Goal: Task Accomplishment & Management: Complete application form

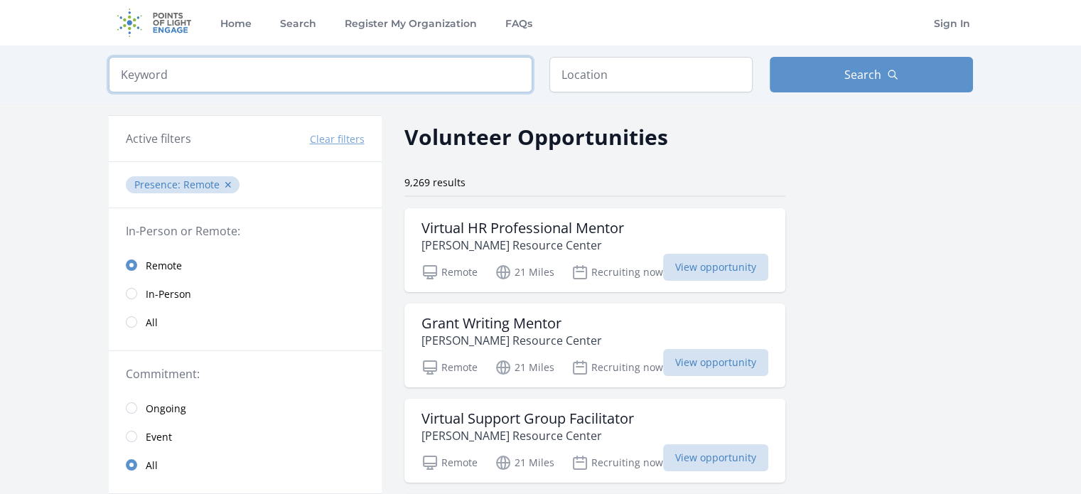
click at [426, 84] on input "search" at bounding box center [321, 75] width 424 height 36
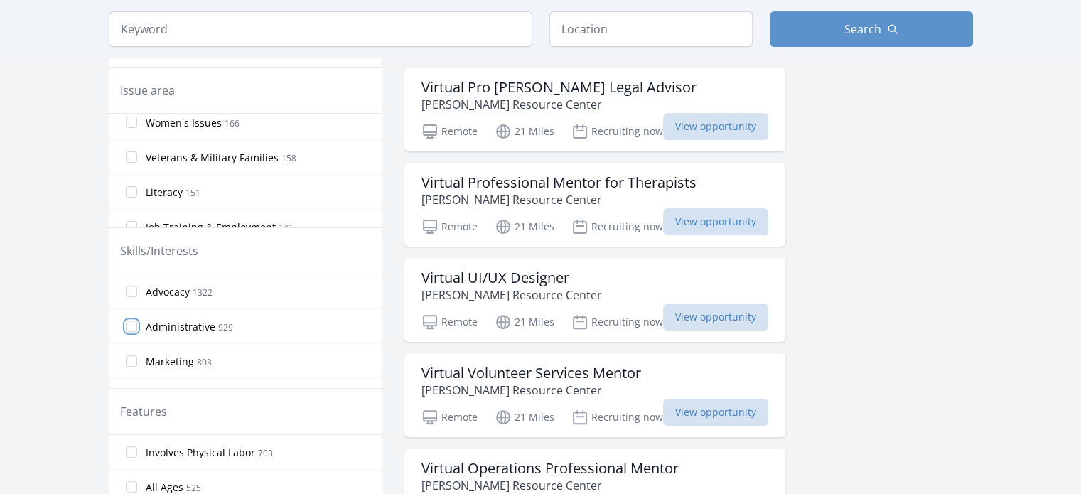
click at [133, 322] on input "Administrative 929" at bounding box center [131, 326] width 11 height 11
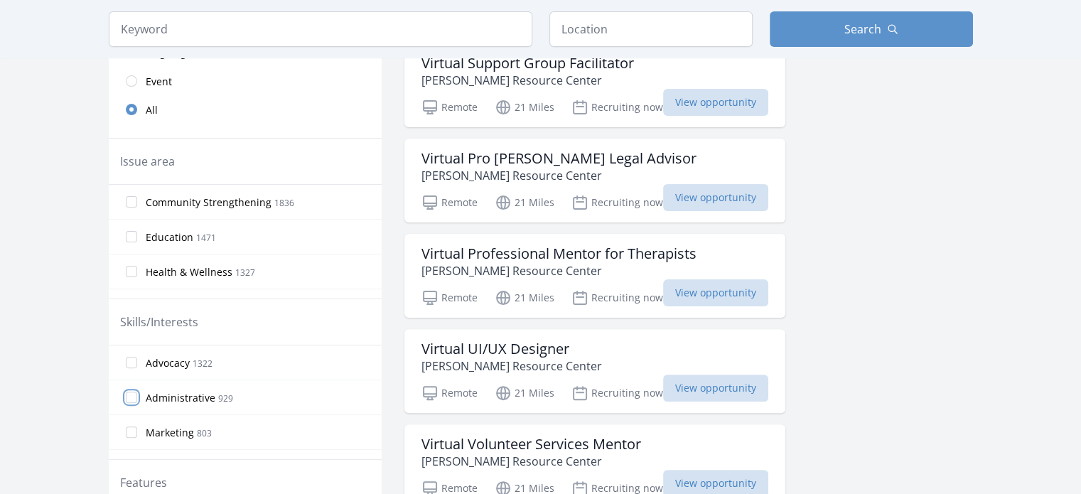
click at [131, 395] on input "Administrative 929" at bounding box center [131, 397] width 11 height 11
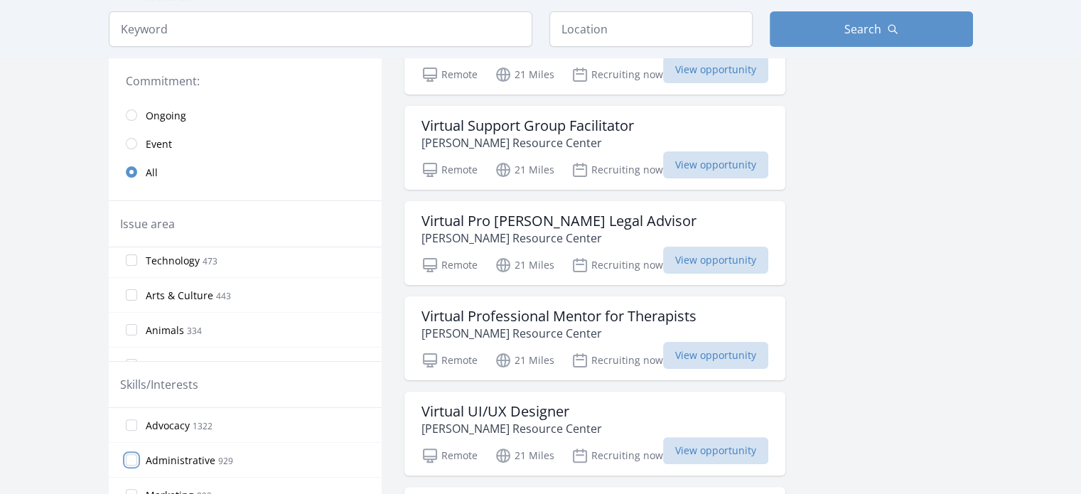
scroll to position [426, 0]
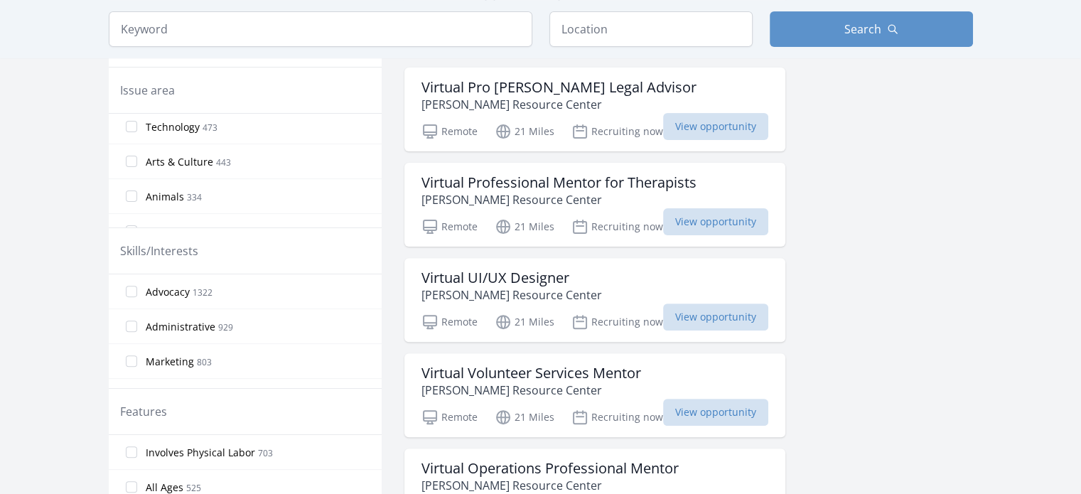
click at [135, 332] on label "Administrative 929" at bounding box center [245, 326] width 273 height 28
click at [135, 332] on input "Administrative 929" at bounding box center [131, 326] width 11 height 11
click at [193, 338] on label "Administrative 929" at bounding box center [245, 326] width 273 height 28
click at [137, 332] on input "Administrative 929" at bounding box center [131, 326] width 11 height 11
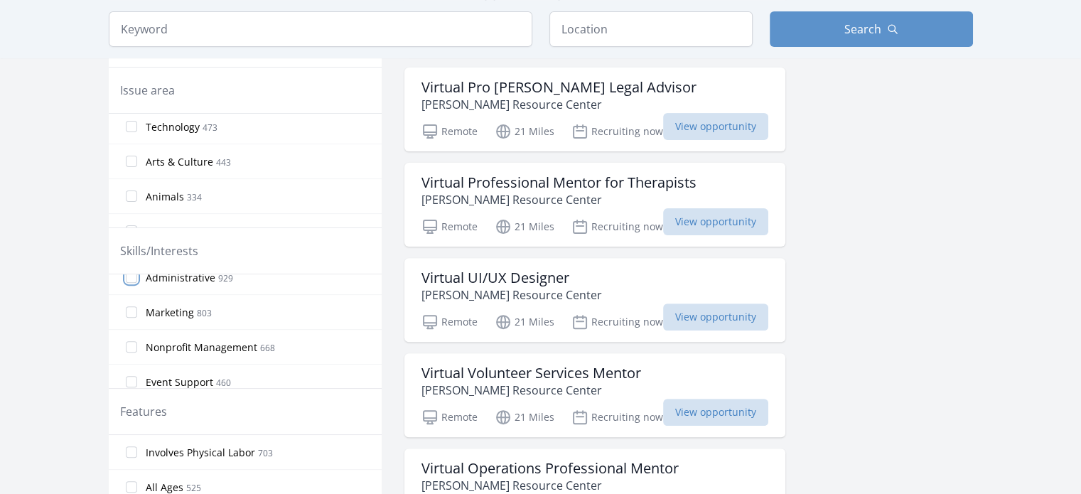
scroll to position [71, 0]
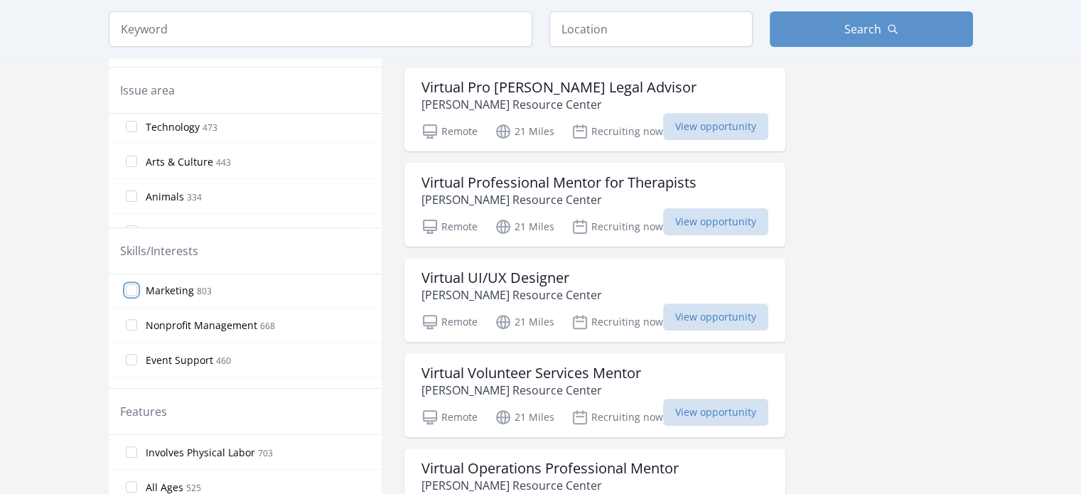
click at [131, 289] on input "Marketing 803" at bounding box center [131, 289] width 11 height 11
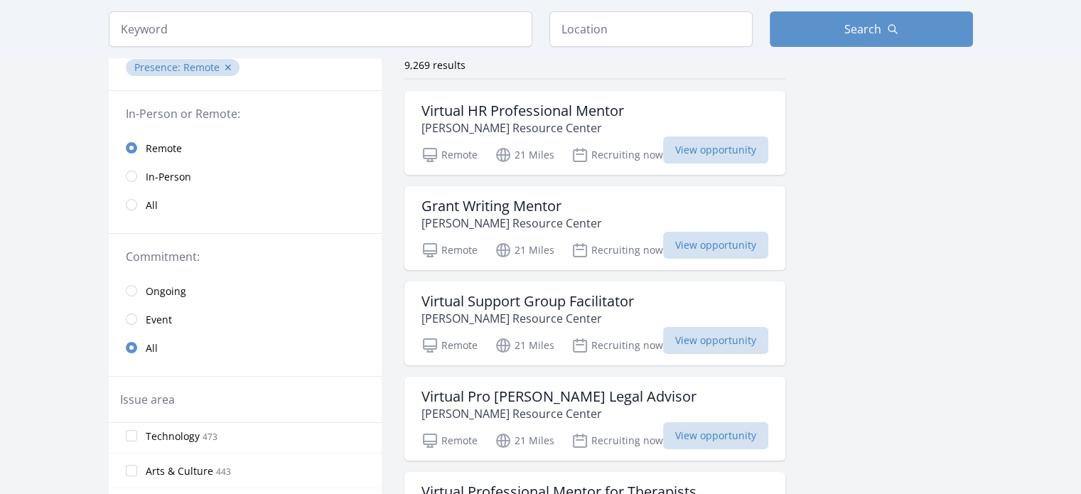
scroll to position [0, 0]
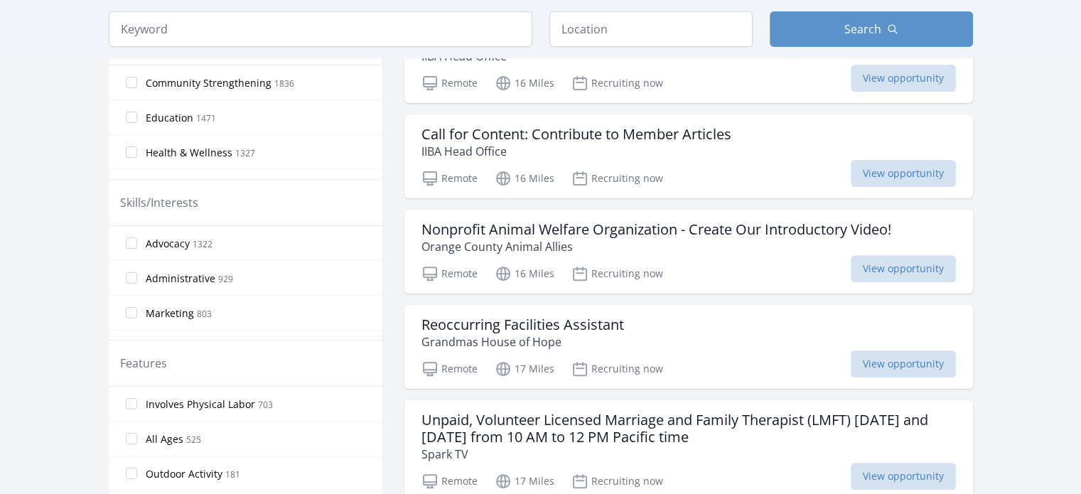
scroll to position [497, 0]
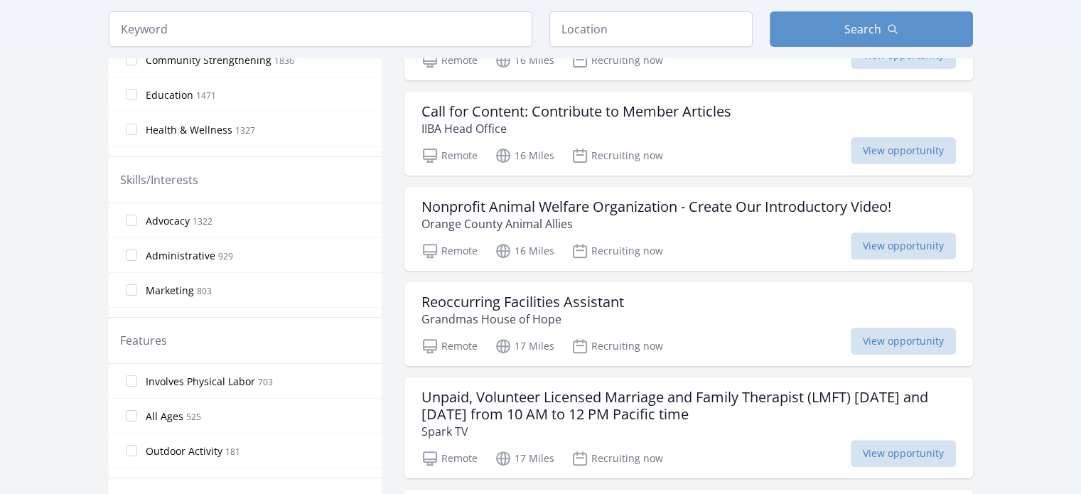
drag, startPoint x: 141, startPoint y: 254, endPoint x: 132, endPoint y: 254, distance: 8.5
click at [132, 254] on label "Administrative 929" at bounding box center [245, 255] width 273 height 28
click at [132, 254] on input "Administrative 929" at bounding box center [131, 254] width 11 height 11
click at [133, 254] on input "Administrative 929" at bounding box center [131, 254] width 11 height 11
click at [130, 257] on input "Administrative 929" at bounding box center [131, 254] width 11 height 11
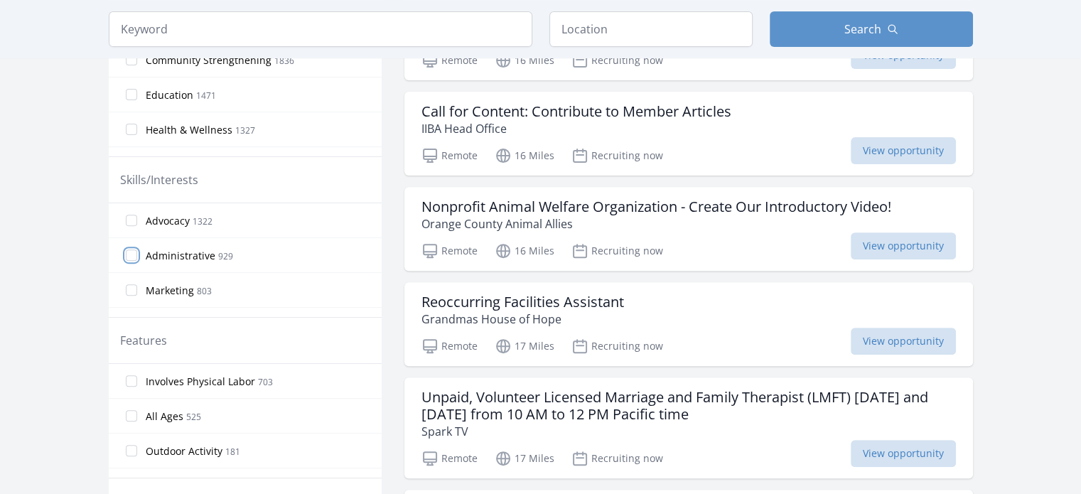
click at [130, 257] on input "Administrative 929" at bounding box center [131, 254] width 11 height 11
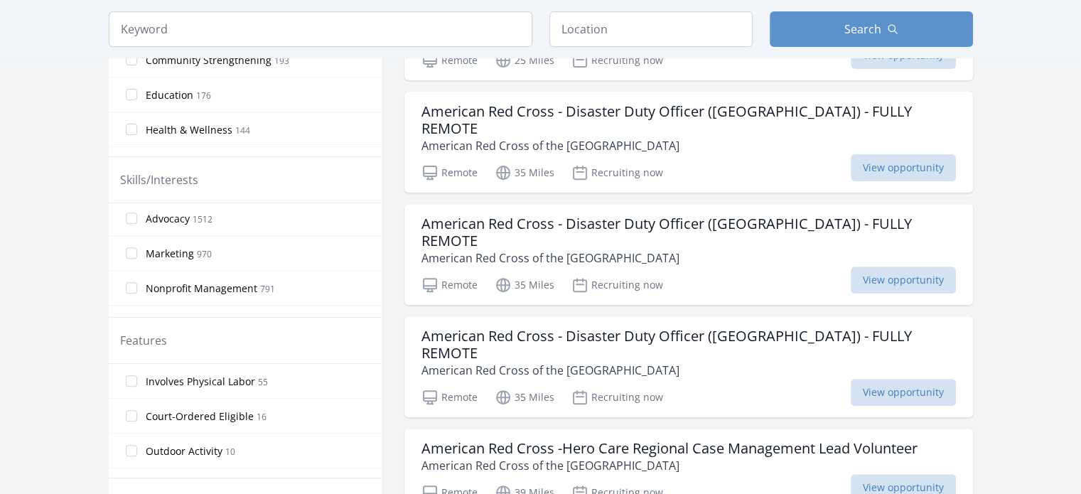
scroll to position [71, 0]
click at [131, 222] on input "Marketing 970" at bounding box center [131, 218] width 11 height 11
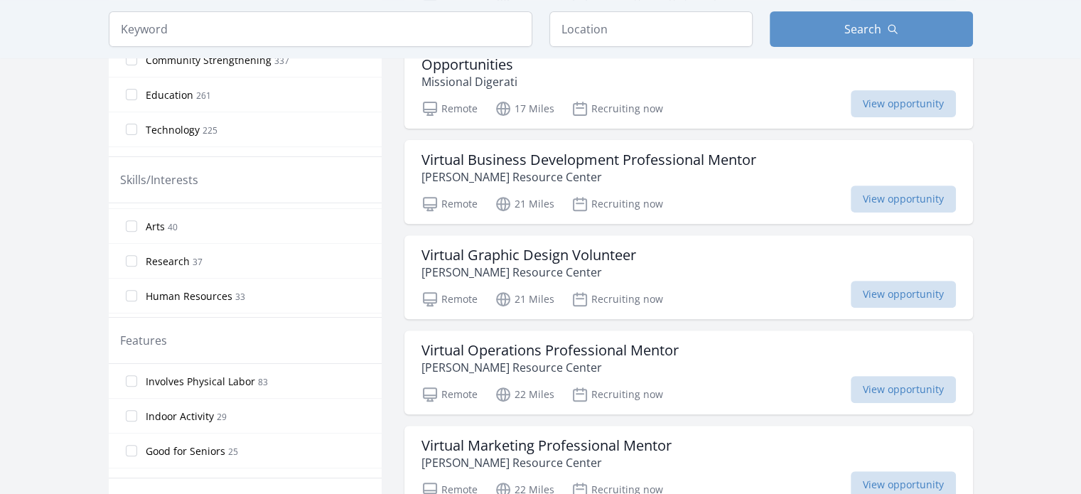
scroll to position [1134, 0]
click at [131, 264] on input "Human Resources 33" at bounding box center [131, 269] width 11 height 11
click at [136, 253] on input "Marketing 970" at bounding box center [131, 254] width 11 height 11
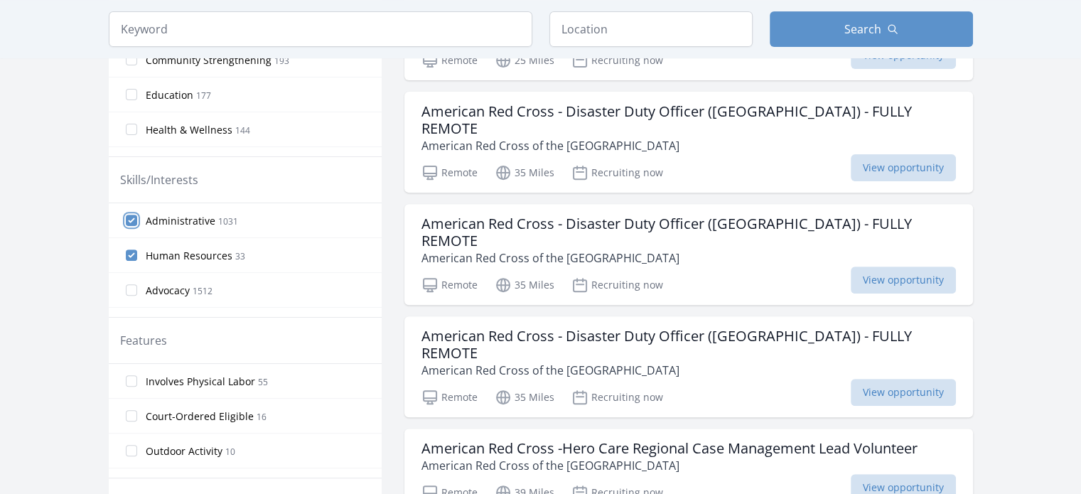
click at [131, 215] on input "Administrative 1031" at bounding box center [131, 220] width 11 height 11
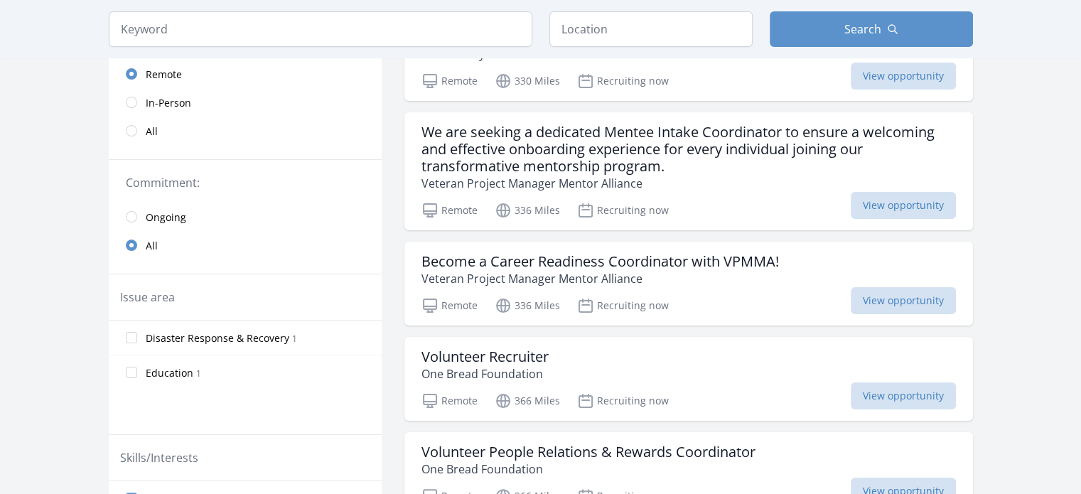
scroll to position [0, 0]
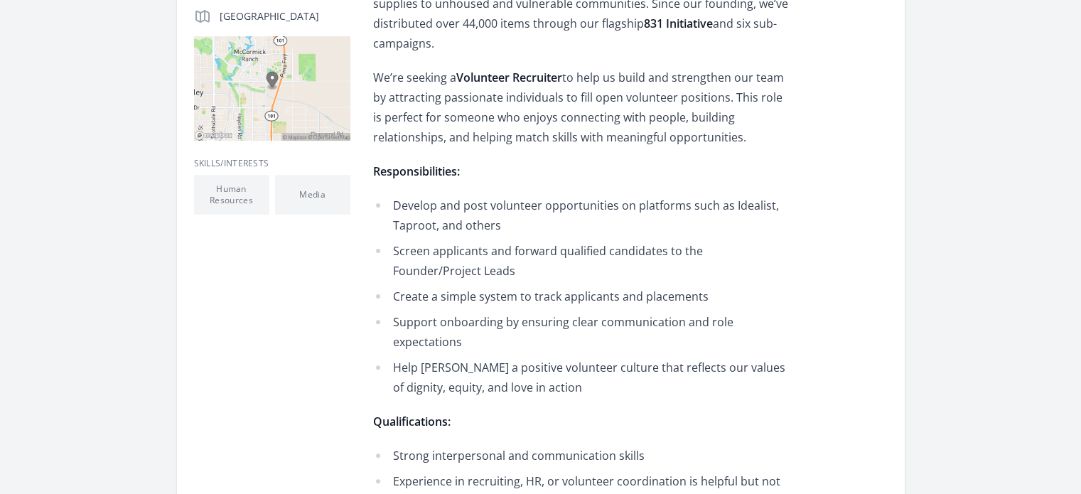
scroll to position [355, 0]
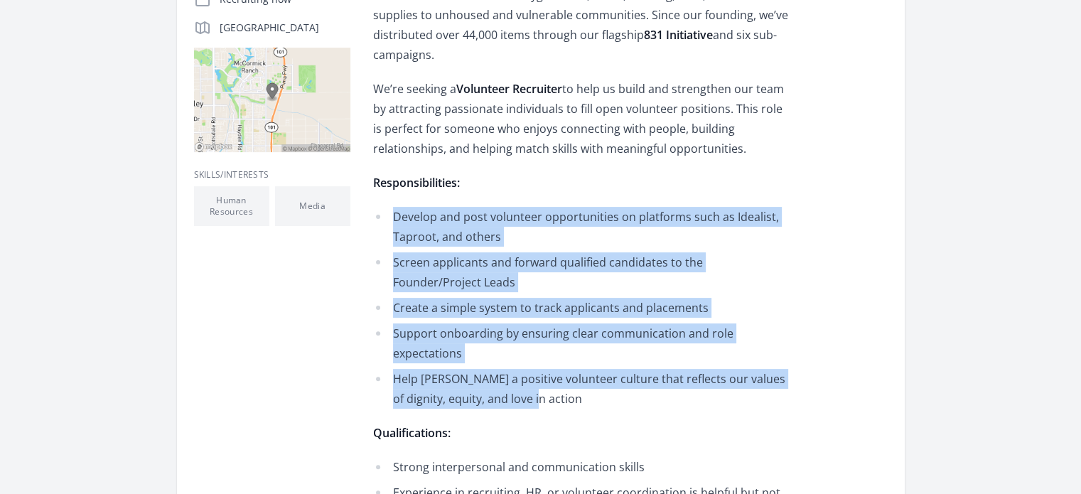
drag, startPoint x: 517, startPoint y: 380, endPoint x: 392, endPoint y: 182, distance: 234.4
click at [392, 182] on div "Powered By Love (PBL) is a grassroots 501(c)(3) nonprofit based in Arizona with…" at bounding box center [581, 259] width 416 height 628
drag, startPoint x: 395, startPoint y: 187, endPoint x: 557, endPoint y: 376, distance: 249.0
click at [557, 376] on div "Powered By Love (PBL) is a grassroots 501(c)(3) nonprofit based in Arizona with…" at bounding box center [581, 259] width 416 height 628
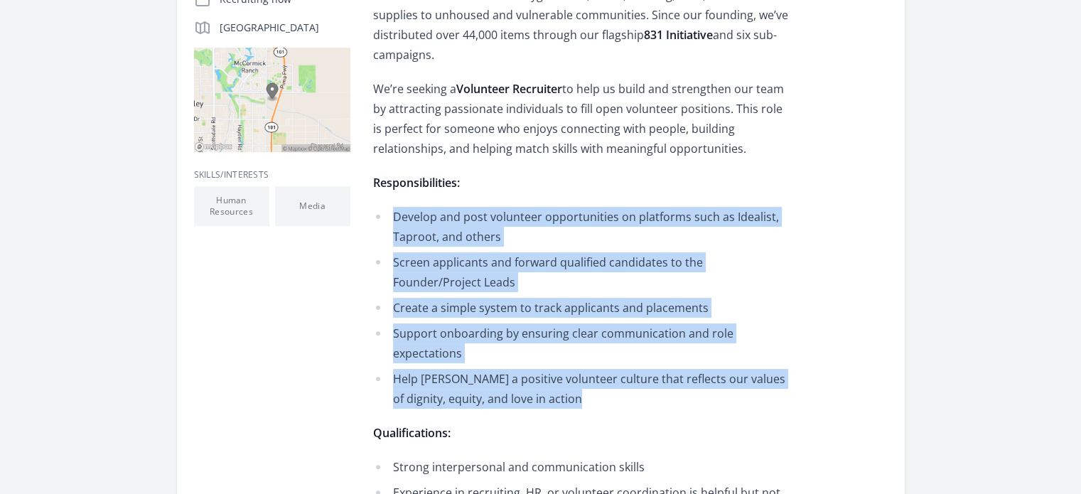
click at [557, 376] on li "Help foster a positive volunteer culture that reflects our values of dignity, e…" at bounding box center [581, 389] width 416 height 40
drag, startPoint x: 549, startPoint y: 375, endPoint x: 375, endPoint y: 188, distance: 256.0
click at [375, 207] on ul "Develop and post volunteer opportunities on platforms such as Idealist, Taproot…" at bounding box center [581, 308] width 416 height 202
click at [414, 215] on li "Develop and post volunteer opportunities on platforms such as Idealist, Taproot…" at bounding box center [581, 227] width 416 height 40
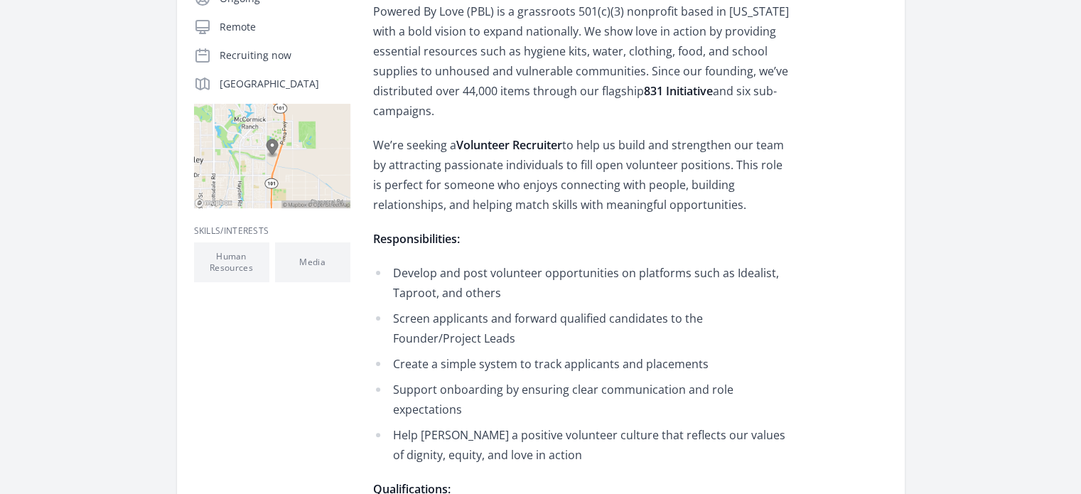
scroll to position [284, 0]
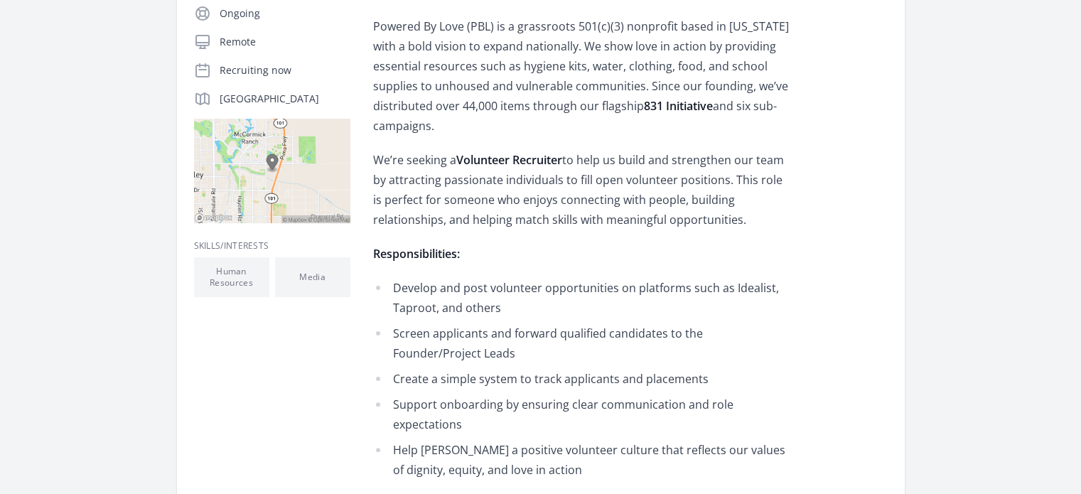
click at [414, 215] on div "Powered By Love (PBL) is a grassroots 501(c)(3) nonprofit based in Arizona with…" at bounding box center [581, 330] width 416 height 628
click at [424, 178] on p "We’re seeking a Volunteer Recruiter to help us build and strengthen our team by…" at bounding box center [581, 190] width 416 height 80
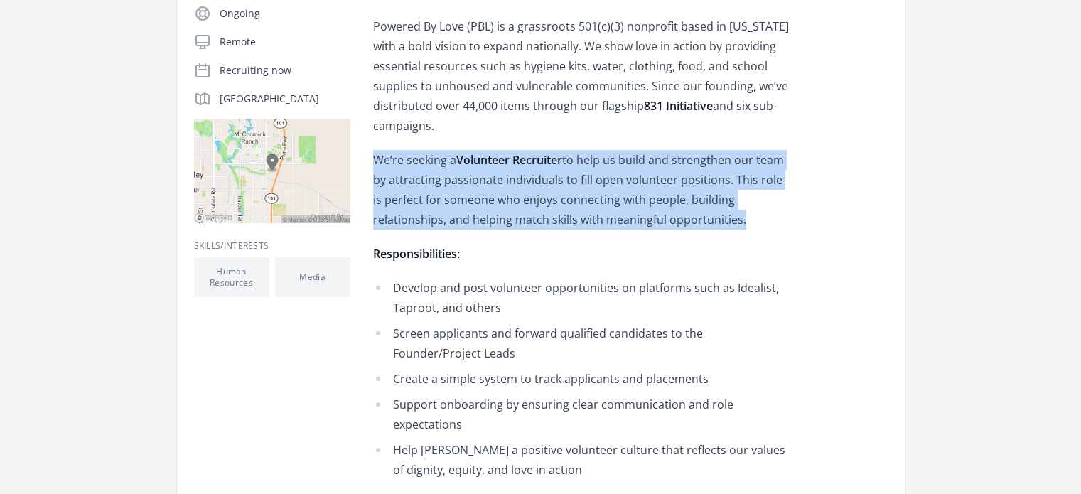
click at [424, 178] on p "We’re seeking a Volunteer Recruiter to help us build and strengthen our team by…" at bounding box center [581, 190] width 416 height 80
click at [450, 198] on p "We’re seeking a Volunteer Recruiter to help us build and strengthen our team by…" at bounding box center [581, 190] width 416 height 80
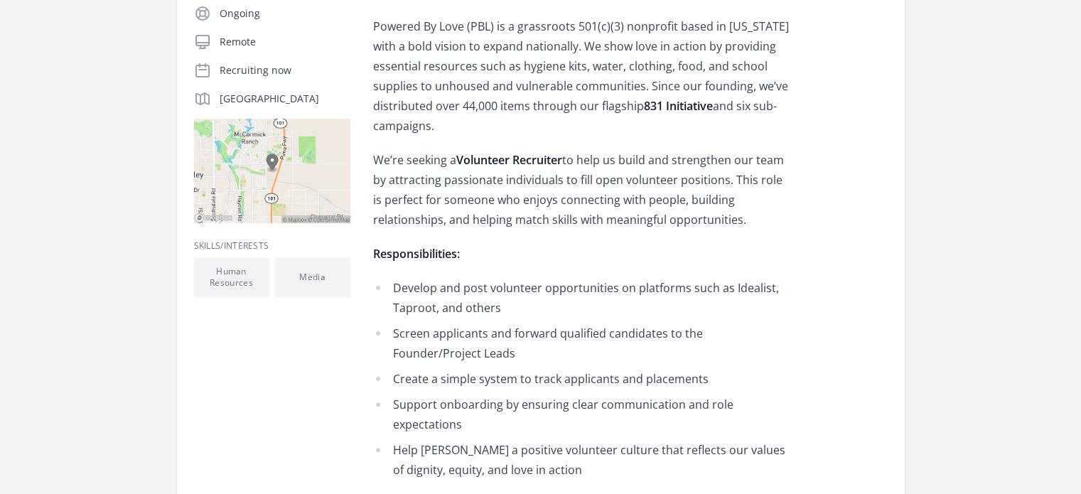
scroll to position [213, 0]
